Goal: Navigation & Orientation: Find specific page/section

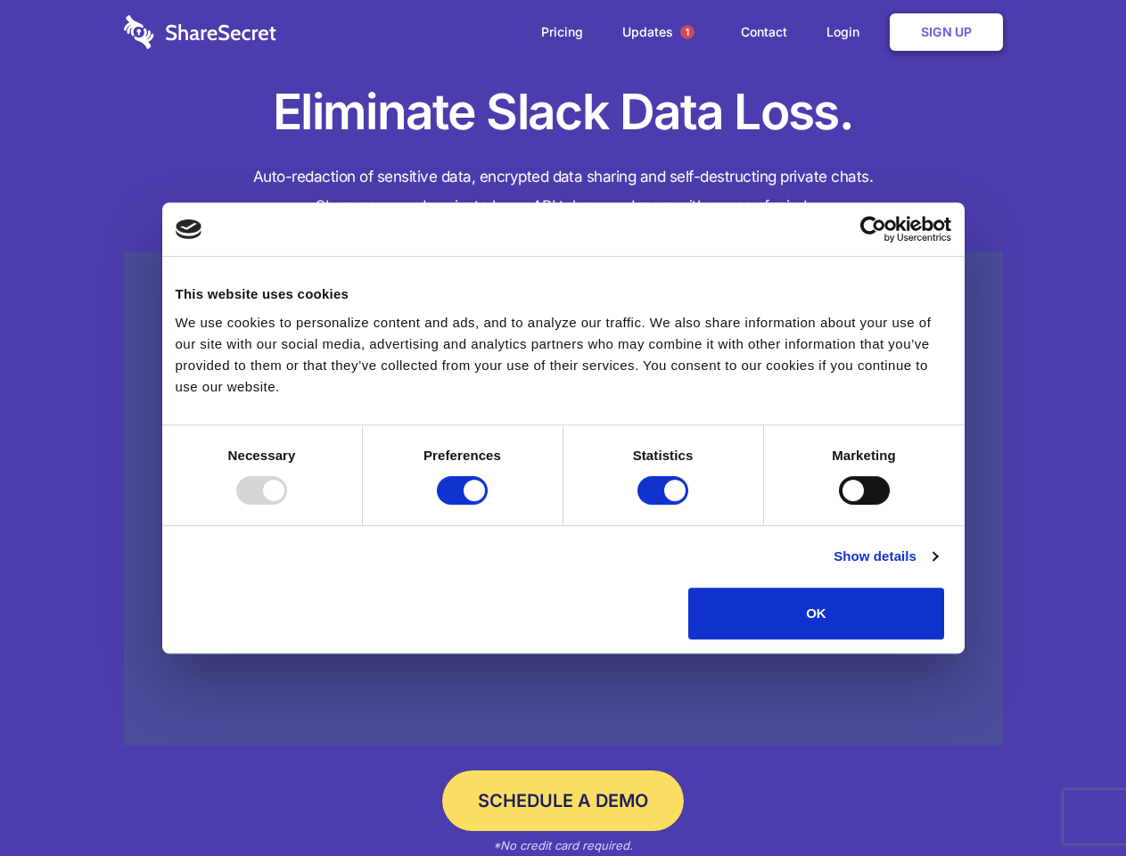
click at [287, 505] on div at bounding box center [261, 490] width 51 height 29
click at [488, 505] on input "Preferences" at bounding box center [462, 490] width 51 height 29
checkbox input "false"
click at [665, 505] on input "Statistics" at bounding box center [663, 490] width 51 height 29
checkbox input "false"
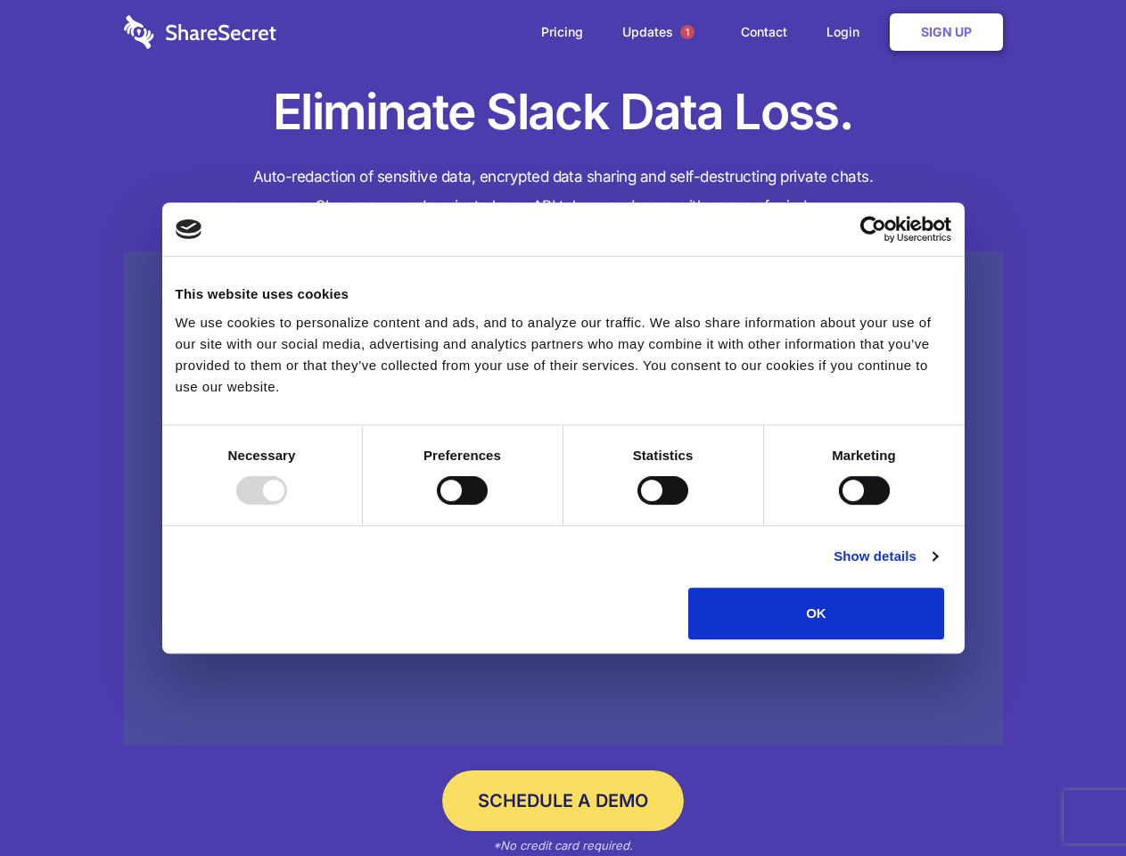
click at [839, 505] on input "Marketing" at bounding box center [864, 490] width 51 height 29
checkbox input "true"
click at [937, 567] on link "Show details" at bounding box center [885, 556] width 103 height 21
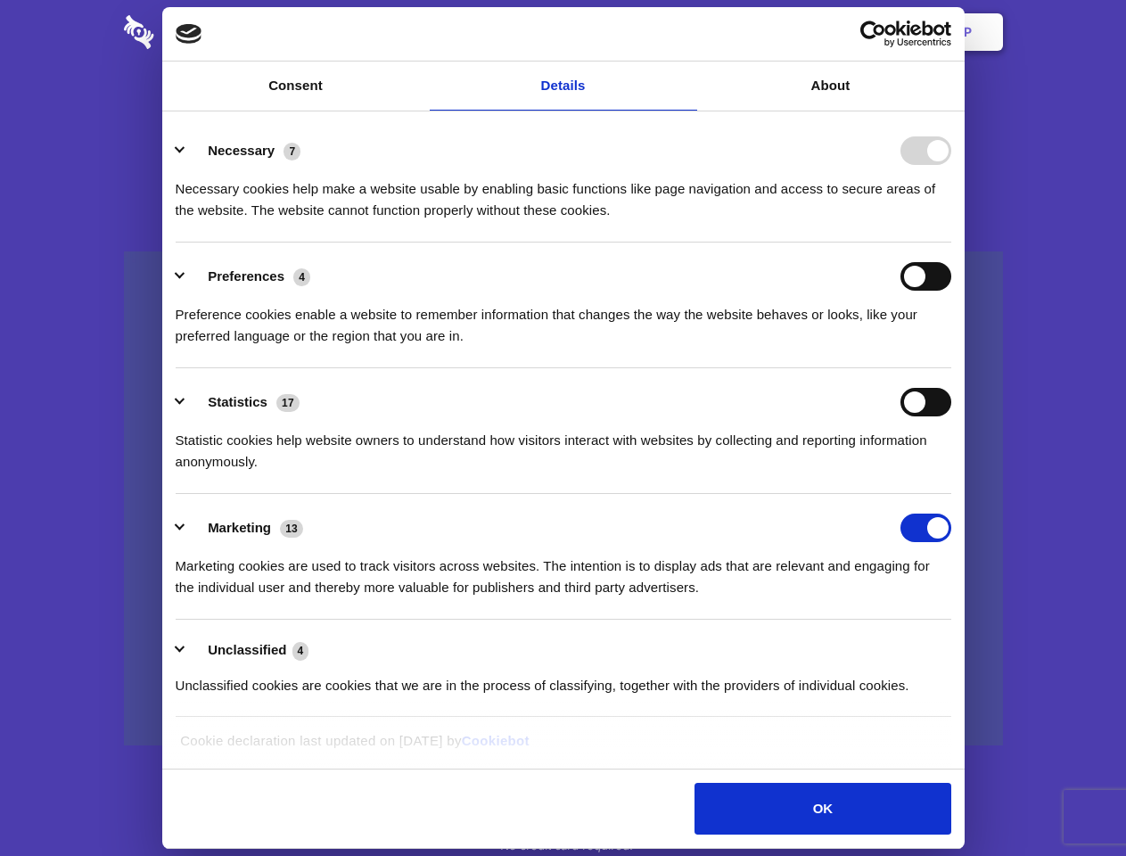
click at [952, 243] on li "Necessary 7 Necessary cookies help make a website usable by enabling basic func…" at bounding box center [564, 180] width 776 height 126
click at [687, 32] on span "1" at bounding box center [687, 32] width 14 height 14
